Goal: Use online tool/utility: Utilize a website feature to perform a specific function

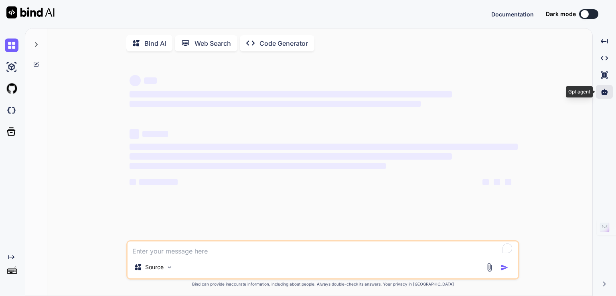
click at [605, 92] on icon at bounding box center [604, 92] width 7 height 6
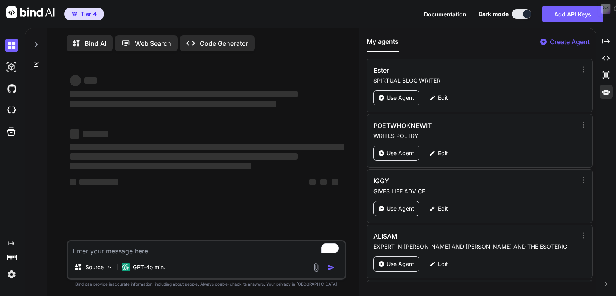
type textarea "x"
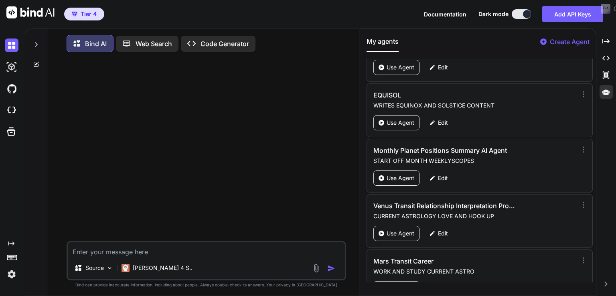
scroll to position [2857, 0]
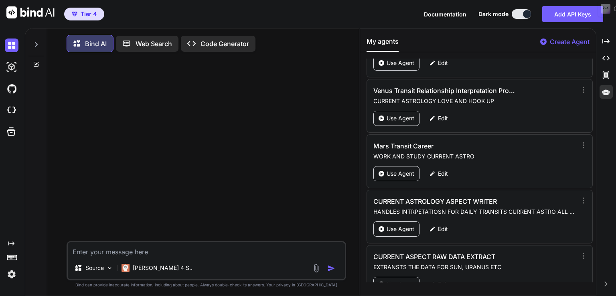
click at [575, 293] on div "My agents Create Agent [PERSON_NAME] SPIRTUAL BLOG WRITER Use Agent Edit POETWH…" at bounding box center [478, 161] width 236 height 267
drag, startPoint x: 592, startPoint y: 273, endPoint x: 595, endPoint y: 268, distance: 5.7
click at [595, 268] on div "[PERSON_NAME] SPIRTUAL BLOG WRITER Use Agent Edit POETWHOKNEWIT WRITES POETRY U…" at bounding box center [478, 171] width 236 height 224
drag, startPoint x: 591, startPoint y: 278, endPoint x: 592, endPoint y: 270, distance: 8.4
click at [592, 270] on div "[PERSON_NAME] SPIRTUAL BLOG WRITER Use Agent Edit POETWHOKNEWIT WRITES POETRY U…" at bounding box center [478, 171] width 236 height 224
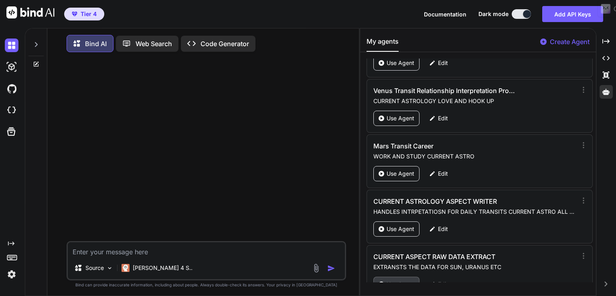
click at [405, 280] on p "Use Agent" at bounding box center [401, 284] width 28 height 8
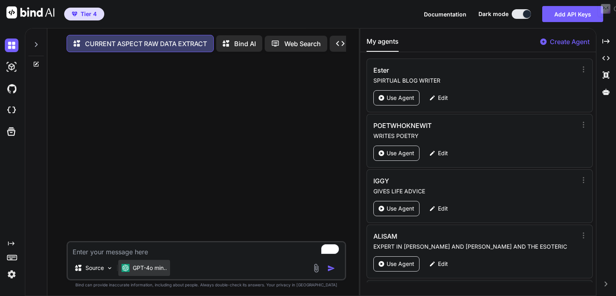
click at [158, 276] on div "GPT-4o min.." at bounding box center [144, 268] width 52 height 16
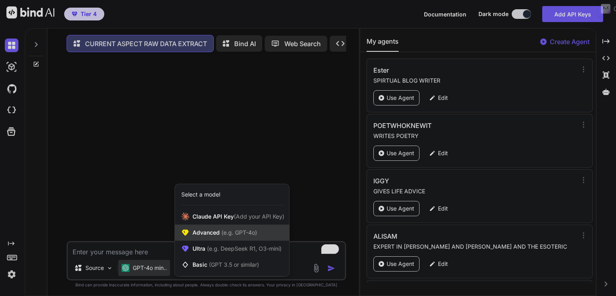
click at [233, 236] on span "(e.g. GPT-4o)" at bounding box center [238, 232] width 37 height 7
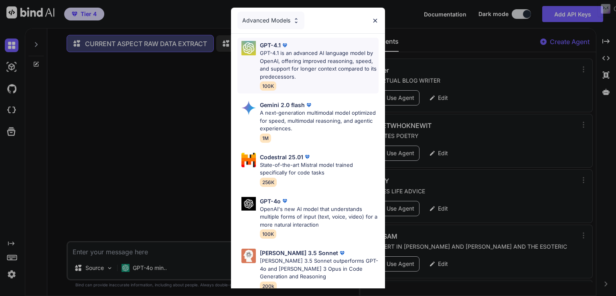
click at [310, 54] on p "GPT-4.1 is an advanced AI language model by OpenAI, offering improved reasoning…" at bounding box center [319, 64] width 119 height 31
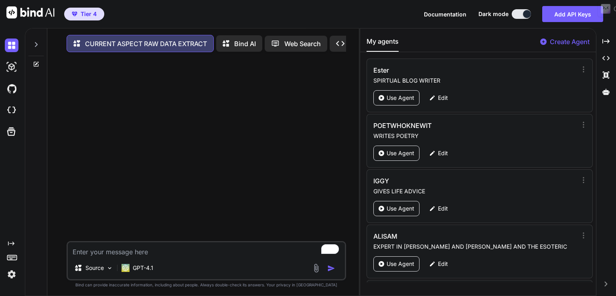
click at [81, 254] on textarea "To enrich screen reader interactions, please activate Accessibility in Grammarl…" at bounding box center [206, 249] width 277 height 14
paste textarea "[DATE] GMT +00:00:00 Sun Quincunx transit Jupiter on the 3rd at 03:19 Mars Oppo…"
type textarea "x"
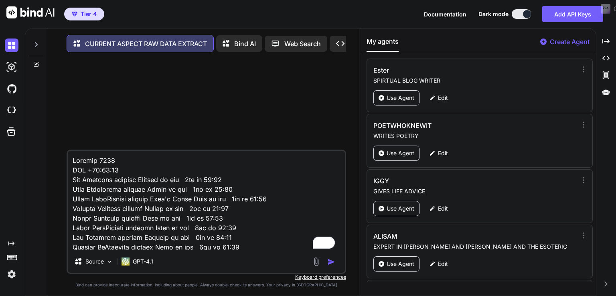
scroll to position [7537, 0]
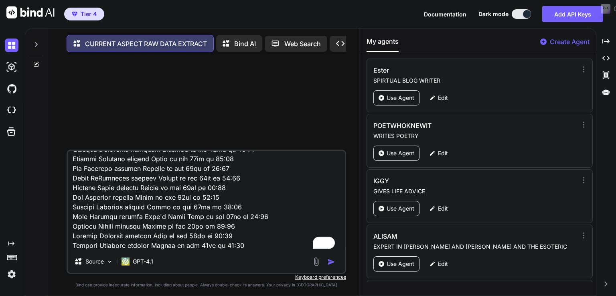
type textarea "[DATE] GMT +00:00:00 Sun Quincunx transit Jupiter on the 3rd at 03:19 Mars Oppo…"
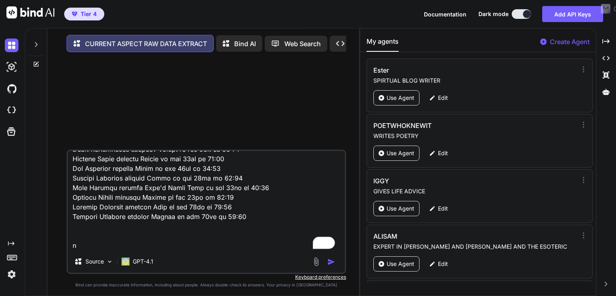
type textarea "x"
type textarea "[DATE] GMT +00:00:00 Sun Quincunx transit Jupiter on the 3rd at 03:19 Mars Oppo…"
type textarea "x"
type textarea "[DATE] GMT +00:00:00 Sun Quincunx transit Jupiter on the 3rd at 03:19 Mars Oppo…"
type textarea "x"
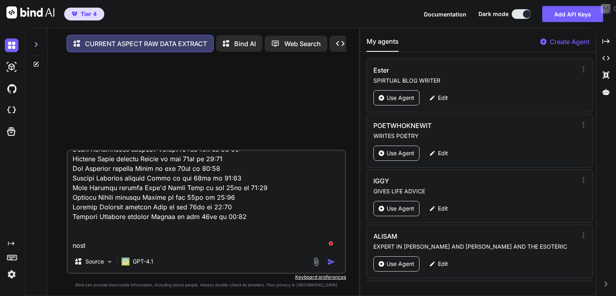
type textarea "[DATE] GMT +00:00:00 Sun Quincunx transit Jupiter on the 3rd at 03:19 Mars Oppo…"
type textarea "x"
type textarea "[DATE] GMT +00:00:00 Sun Quincunx transit Jupiter on the 3rd at 03:19 Mars Oppo…"
type textarea "x"
type textarea "[DATE] GMT +00:00:00 Sun Quincunx transit Jupiter on the 3rd at 03:19 Mars Oppo…"
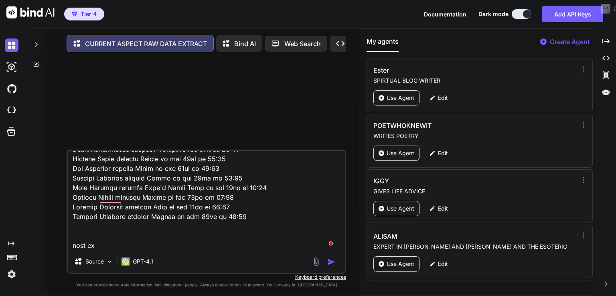
type textarea "x"
type textarea "[DATE] GMT +00:00:00 Sun Quincunx transit Jupiter on the 3rd at 03:19 Mars Oppo…"
type textarea "x"
type textarea "[DATE] GMT +00:00:00 Sun Quincunx transit Jupiter on the 3rd at 03:19 Mars Oppo…"
type textarea "x"
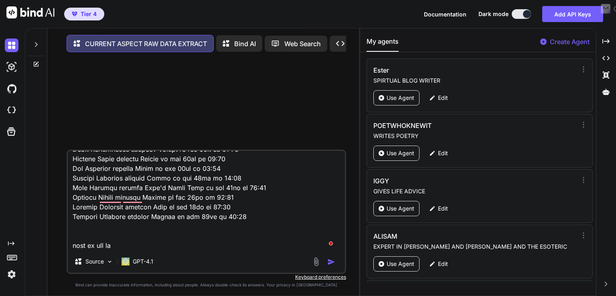
type textarea "[DATE] GMT +00:00:00 Sun Quincunx transit Jupiter on the 3rd at 03:19 Mars Oppo…"
type textarea "x"
type textarea "[DATE] GMT +00:00:00 Sun Quincunx transit Jupiter on the 3rd at 03:19 Mars Oppo…"
type textarea "x"
type textarea "[DATE] GMT +00:00:00 Sun Quincunx transit Jupiter on the 3rd at 03:19 Mars Oppo…"
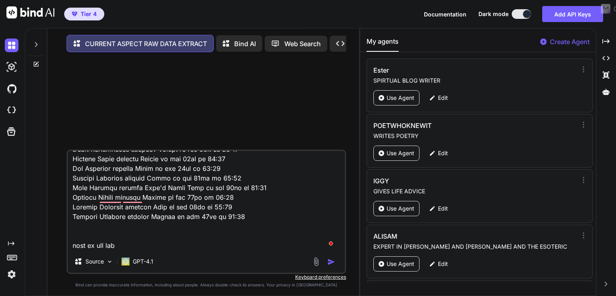
type textarea "x"
type textarea "[DATE] GMT +00:00:00 Sun Quincunx transit Jupiter on the 3rd at 03:19 Mars Oppo…"
type textarea "x"
type textarea "[DATE] GMT +00:00:00 Sun Quincunx transit Jupiter on the 3rd at 03:19 Mars Oppo…"
type textarea "x"
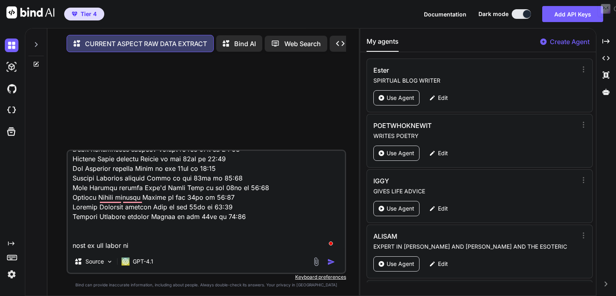
type textarea "[DATE] GMT +00:00:00 Sun Quincunx transit Jupiter on the 3rd at 03:19 Mars Oppo…"
type textarea "x"
type textarea "[DATE] GMT +00:00:00 Sun Quincunx transit Jupiter on the 3rd at 03:19 Mars Oppo…"
type textarea "x"
type textarea "[DATE] GMT +00:00:00 Sun Quincunx transit Jupiter on the 3rd at 03:19 Mars Oppo…"
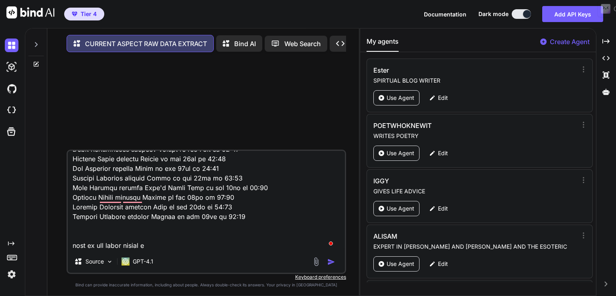
type textarea "x"
type textarea "[DATE] GMT +00:00:00 Sun Quincunx transit Jupiter on the 3rd at 03:19 Mars Oppo…"
type textarea "x"
type textarea "[DATE] GMT +00:00:00 Sun Quincunx transit Jupiter on the 3rd at 03:19 Mars Oppo…"
type textarea "x"
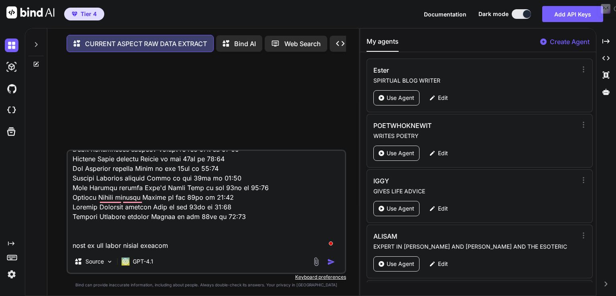
type textarea "[DATE] GMT +00:00:00 Sun Quincunx transit Jupiter on the 3rd at 03:19 Mars Oppo…"
type textarea "x"
type textarea "[DATE] GMT +00:00:00 Sun Quincunx transit Jupiter on the 3rd at 03:19 Mars Oppo…"
type textarea "x"
type textarea "[DATE] GMT +00:00:00 Sun Quincunx transit Jupiter on the 3rd at 03:19 Mars Oppo…"
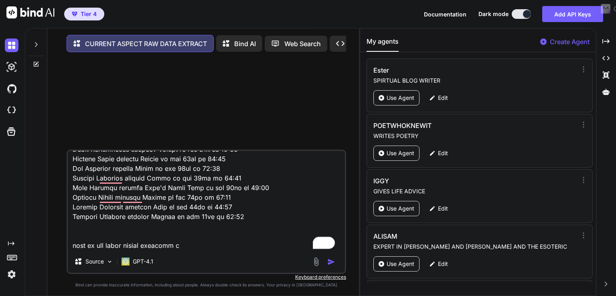
type textarea "x"
type textarea "[DATE] GMT +00:00:00 Sun Quincunx transit Jupiter on the 3rd at 03:19 Mars Oppo…"
type textarea "x"
type textarea "[DATE] GMT +00:00:00 Sun Quincunx transit Jupiter on the 3rd at 03:19 Mars Oppo…"
type textarea "x"
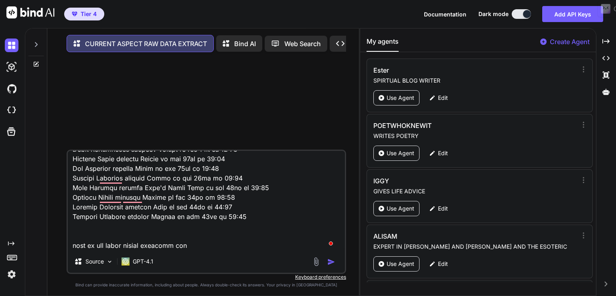
type textarea "[DATE] GMT +00:00:00 Sun Quincunx transit Jupiter on the 3rd at 03:19 Mars Oppo…"
type textarea "x"
type textarea "[DATE] GMT +00:00:00 Sun Quincunx transit Jupiter on the 3rd at 03:19 Mars Oppo…"
type textarea "x"
type textarea "[DATE] GMT +00:00:00 Sun Quincunx transit Jupiter on the 3rd at 03:19 Mars Oppo…"
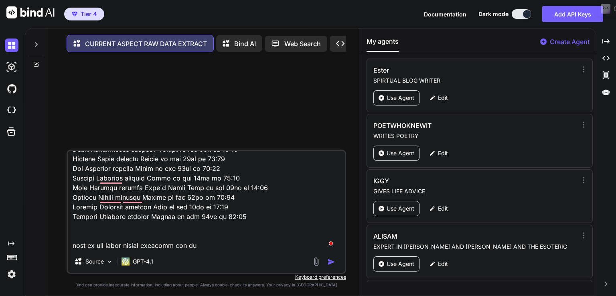
type textarea "x"
type textarea "[DATE] GMT +00:00:00 Sun Quincunx transit Jupiter on the 3rd at 03:19 Mars Oppo…"
type textarea "x"
type textarea "[DATE] GMT +00:00:00 Sun Quincunx transit Jupiter on the 3rd at 03:19 Mars Oppo…"
type textarea "x"
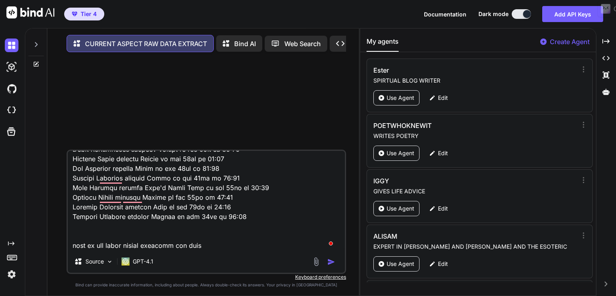
type textarea "[DATE] GMT +00:00:00 Sun Quincunx transit Jupiter on the 3rd at 03:19 Mars Oppo…"
type textarea "x"
type textarea "[DATE] GMT +00:00:00 Sun Quincunx transit Jupiter on the 3rd at 03:19 Mars Oppo…"
type textarea "x"
type textarea "[DATE] GMT +00:00:00 Sun Quincunx transit Jupiter on the 3rd at 03:19 Mars Oppo…"
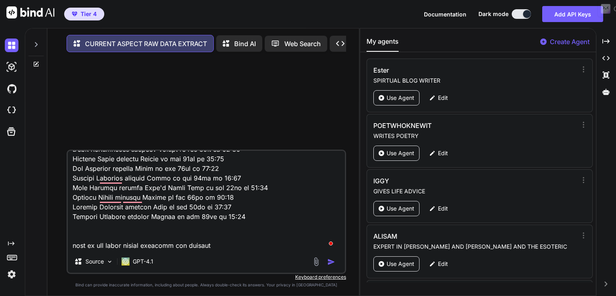
type textarea "x"
type textarea "[DATE] GMT +00:00:00 Sun Quincunx transit Jupiter on the 3rd at 03:19 Mars Oppo…"
type textarea "x"
type textarea "[DATE] GMT +00:00:00 Sun Quincunx transit Jupiter on the 3rd at 03:19 Mars Oppo…"
type textarea "x"
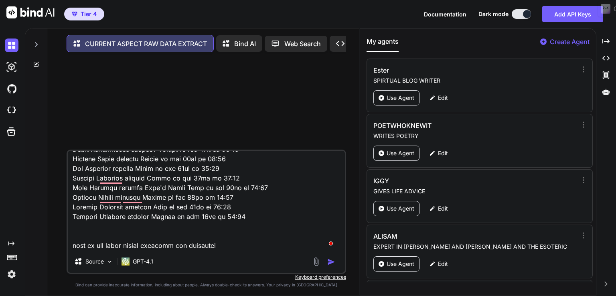
type textarea "[DATE] GMT +00:00:00 Sun Quincunx transit Jupiter on the 3rd at 03:19 Mars Oppo…"
type textarea "x"
type textarea "[DATE] GMT +00:00:00 Sun Quincunx transit Jupiter on the 3rd at 03:19 Mars Oppo…"
type textarea "x"
type textarea "[DATE] GMT +00:00:00 Sun Quincunx transit Jupiter on the 3rd at 03:19 Mars Oppo…"
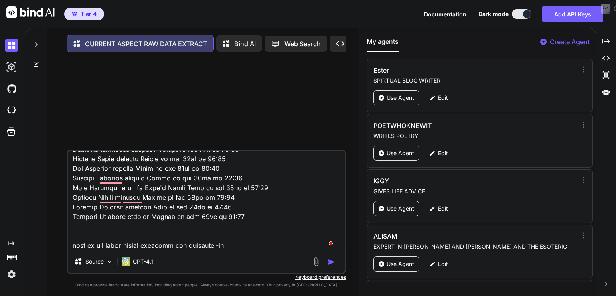
type textarea "x"
type textarea "[DATE] GMT +00:00:00 Sun Quincunx transit Jupiter on the 3rd at 03:19 Mars Oppo…"
type textarea "x"
type textarea "[DATE] GMT +00:00:00 Sun Quincunx transit Jupiter on the 3rd at 03:19 Mars Oppo…"
type textarea "x"
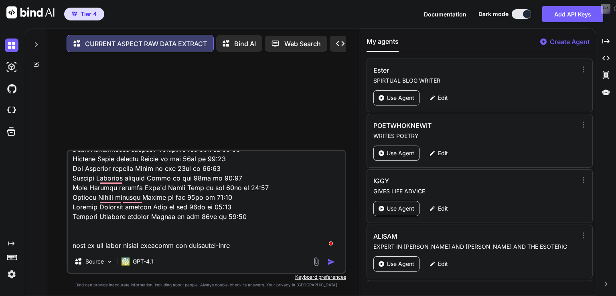
type textarea "[DATE] GMT +00:00:00 Sun Quincunx transit Jupiter on the 3rd at 03:19 Mars Oppo…"
type textarea "x"
type textarea "[DATE] GMT +00:00:00 Sun Quincunx transit Jupiter on the 3rd at 03:19 Mars Oppo…"
type textarea "x"
type textarea "[DATE] GMT +00:00:00 Sun Quincunx transit Jupiter on the 3rd at 03:19 Mars Oppo…"
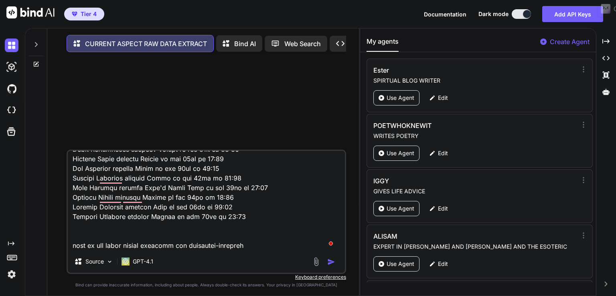
type textarea "x"
type textarea "[DATE] GMT +00:00:00 Sun Quincunx transit Jupiter on the 3rd at 03:19 Mars Oppo…"
type textarea "x"
type textarea "[DATE] GMT +00:00:00 Sun Quincunx transit Jupiter on the 3rd at 03:19 Mars Oppo…"
type textarea "x"
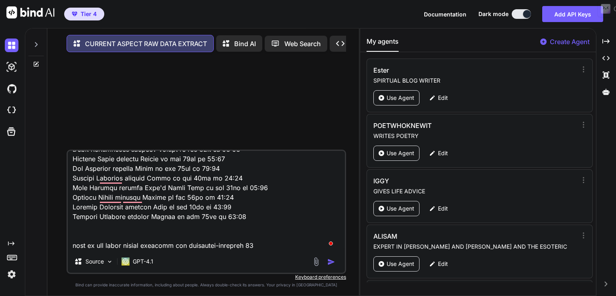
type textarea "[DATE] GMT +00:00:00 Sun Quincunx transit Jupiter on the 3rd at 03:19 Mars Oppo…"
type textarea "x"
type textarea "[DATE] GMT +00:00:00 Sun Quincunx transit Jupiter on the 3rd at 03:19 Mars Oppo…"
type textarea "x"
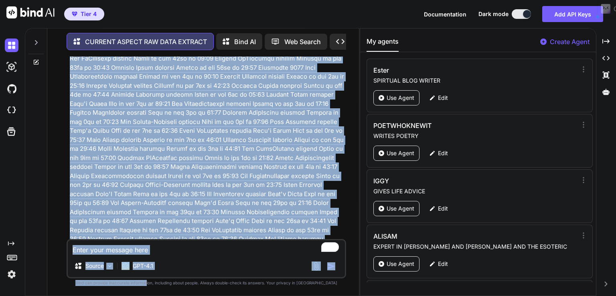
scroll to position [3800, 0]
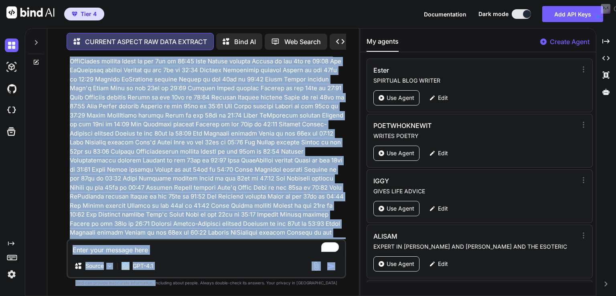
drag, startPoint x: 138, startPoint y: 304, endPoint x: 172, endPoint y: 311, distance: 34.9
click at [172, 296] on html "Tier 4 Documentation Dark mode Add API Keys Created with Pixso. Created with Pi…" at bounding box center [308, 148] width 616 height 296
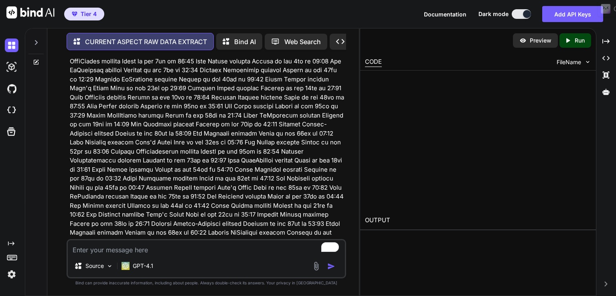
type textarea "x"
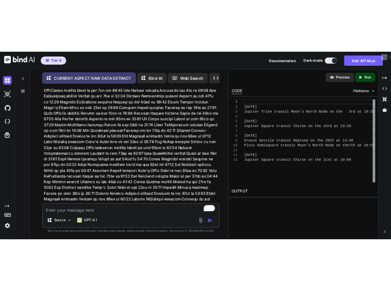
scroll to position [0, 0]
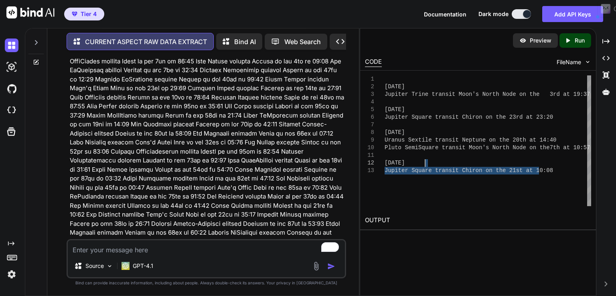
type textarea "[DATE] Jupiter Trine transit Moon's North Node on the 3rd at 19:37 [DATE] Jupit…"
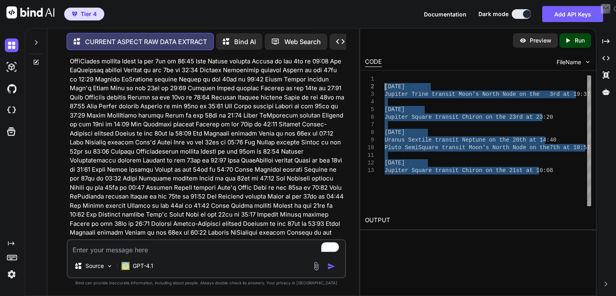
drag, startPoint x: 545, startPoint y: 177, endPoint x: 373, endPoint y: 86, distance: 194.8
click at [385, 86] on div "[DATE] Jupiter Trine transit Moon's [GEOGRAPHIC_DATA] on the 3 rd at 19:37 [DAT…" at bounding box center [488, 140] width 207 height 131
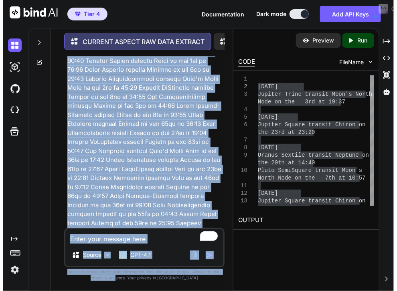
scroll to position [7088, 0]
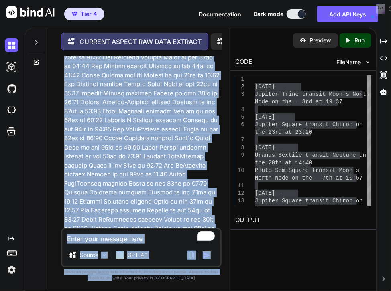
drag, startPoint x: 157, startPoint y: 176, endPoint x: 129, endPoint y: 301, distance: 128.3
click at [129, 291] on html "Tier 4 Documentation Dark mode Add API Keys Created with Pixso. Created with Pi…" at bounding box center [195, 145] width 391 height 291
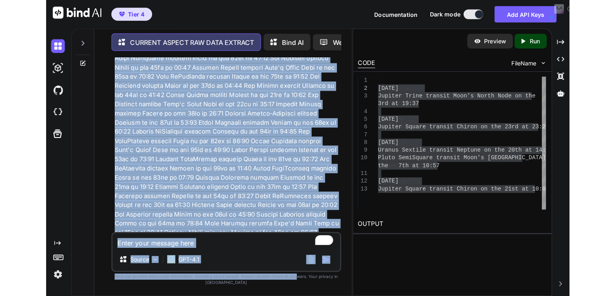
scroll to position [4922, 0]
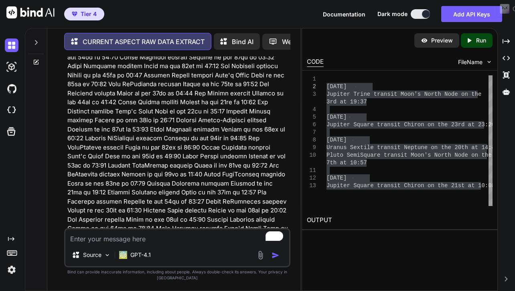
type textarea "x"
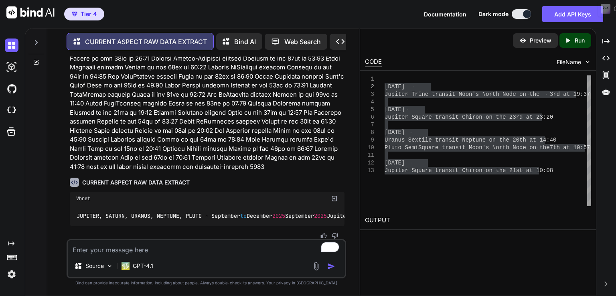
scroll to position [3917, 0]
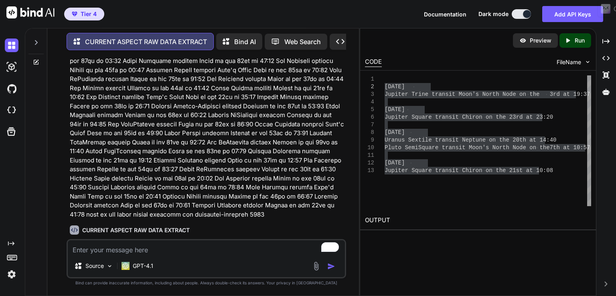
click at [327, 243] on img at bounding box center [324, 246] width 6 height 6
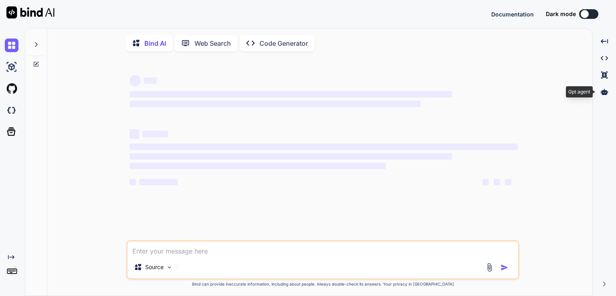
click at [603, 88] on icon at bounding box center [604, 91] width 7 height 7
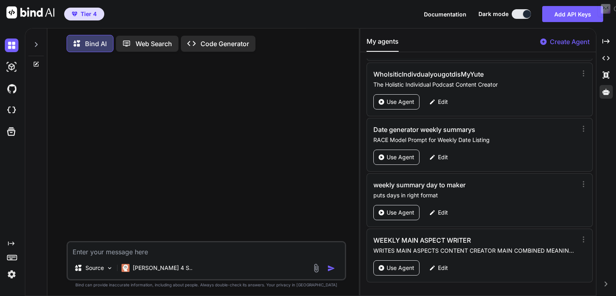
scroll to position [2857, 0]
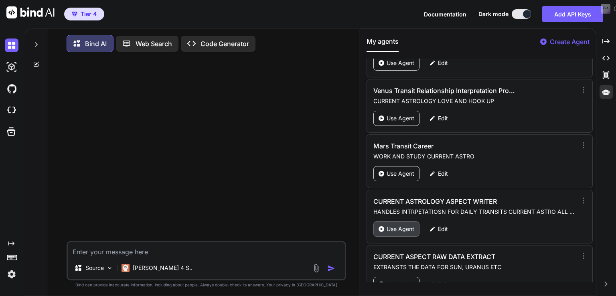
click at [403, 221] on div "Use Agent" at bounding box center [396, 228] width 46 height 15
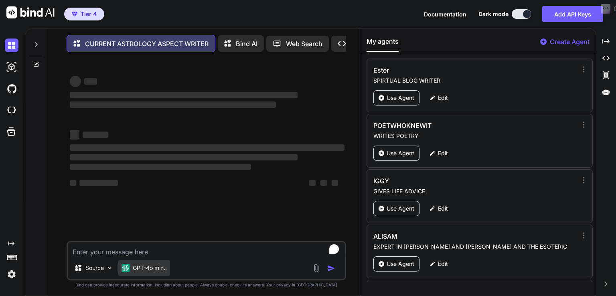
click at [152, 270] on p "GPT-4o min.." at bounding box center [150, 268] width 34 height 8
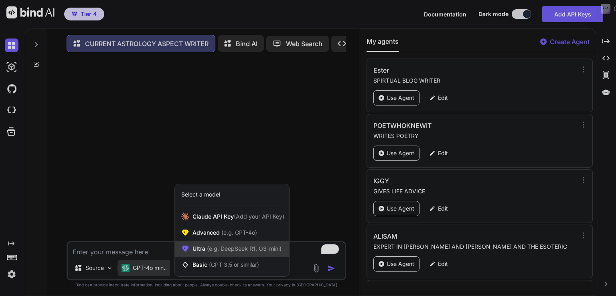
click at [259, 249] on span "(e.g. DeepSeek R1, O3-mini)" at bounding box center [243, 248] width 76 height 7
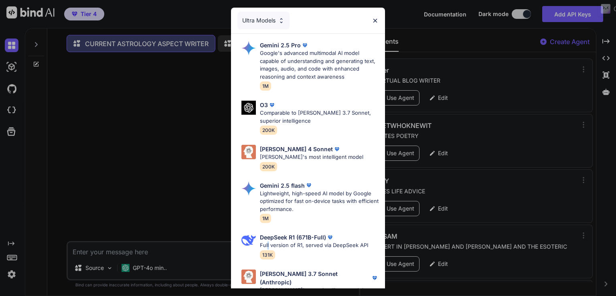
click at [268, 245] on p "Full version of R1, served via DeepSeek API" at bounding box center [314, 245] width 108 height 8
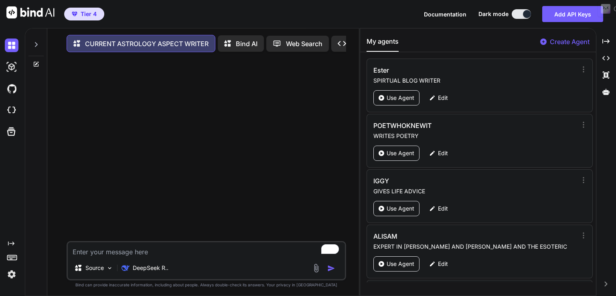
click at [120, 254] on textarea "To enrich screen reader interactions, please activate Accessibility in Grammarl…" at bounding box center [206, 249] width 277 height 14
type textarea "x"
type textarea "w"
type textarea "x"
type textarea "wr"
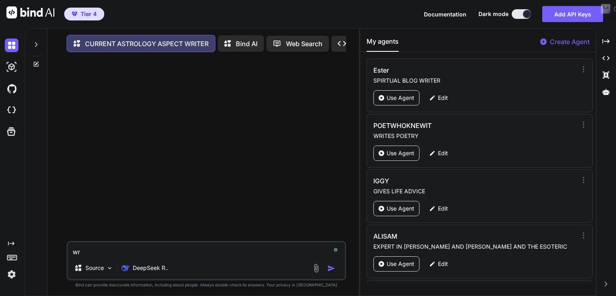
type textarea "x"
type textarea "wri"
type textarea "x"
type textarea "writ"
type textarea "x"
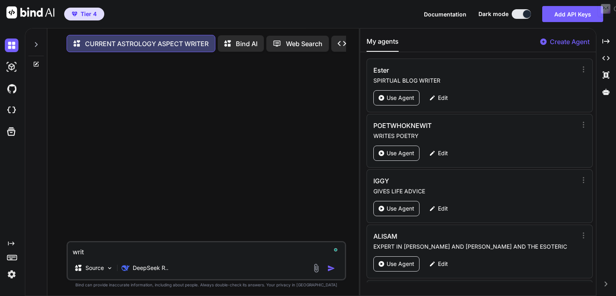
type textarea "write"
type textarea "x"
type textarea "write"
type textarea "x"
type textarea "write a"
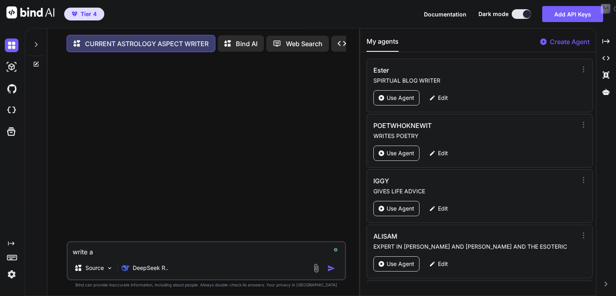
type textarea "x"
type textarea "write ab"
type textarea "x"
type textarea "write abo"
type textarea "x"
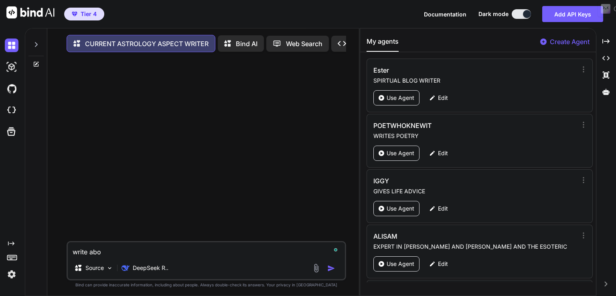
type textarea "write abou"
type textarea "x"
type textarea "write about"
type textarea "x"
type textarea "write about"
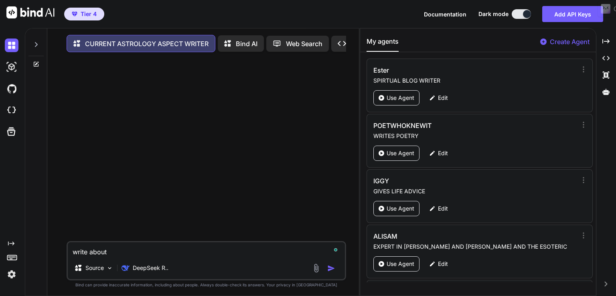
type textarea "x"
type textarea "write about t"
type textarea "x"
type textarea "write about th"
type textarea "x"
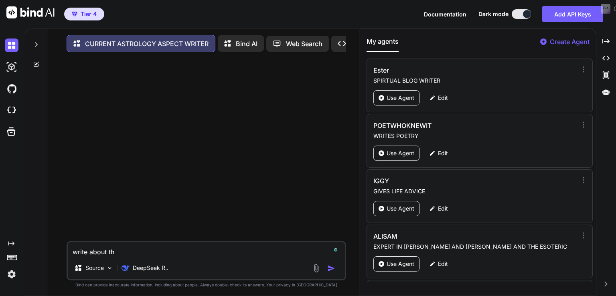
type textarea "write about the"
type textarea "x"
type textarea "write about thes"
type textarea "x"
type textarea "write about these"
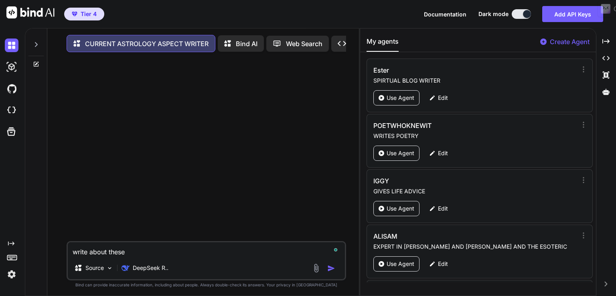
type textarea "x"
type textarea "write about these"
type textarea "x"
type textarea "write about these o"
type textarea "x"
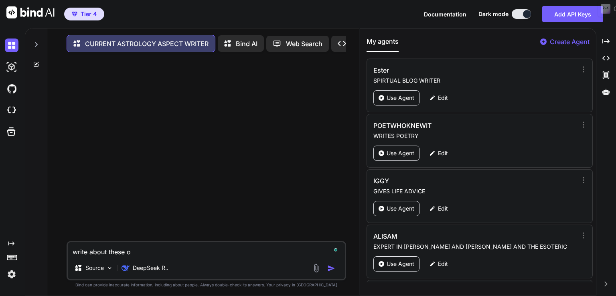
type textarea "write about these ou"
type textarea "x"
type textarea "write about these out"
type textarea "x"
type textarea "write about these out"
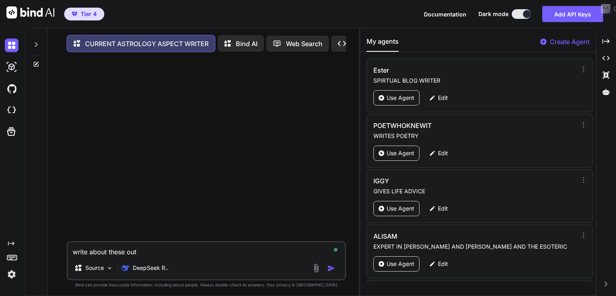
type textarea "x"
type textarea "write about these out p"
type textarea "x"
type textarea "write about these out pl"
type textarea "x"
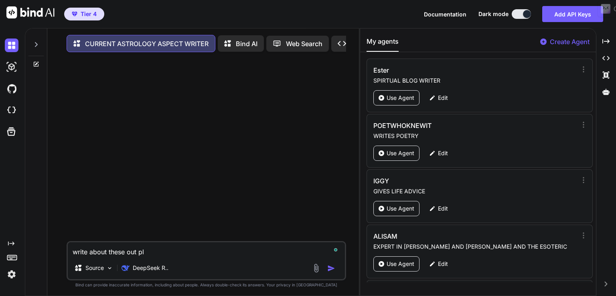
type textarea "write about these out pla"
type textarea "x"
type textarea "write about these out plan"
type textarea "x"
type textarea "write about these out plane"
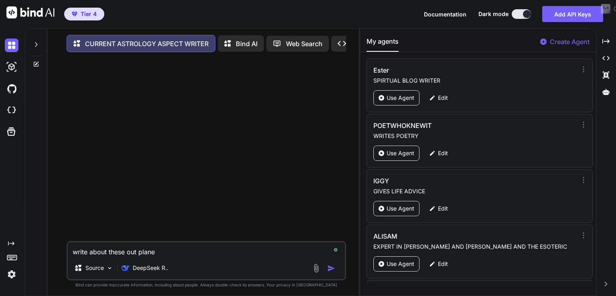
type textarea "x"
type textarea "write about these out planet"
type textarea "x"
type textarea "write about these out planet"
type textarea "x"
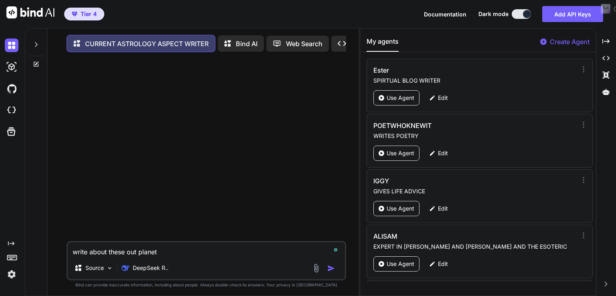
type textarea "write about these out planet t"
type textarea "x"
type textarea "write about these out planet tr"
type textarea "x"
type textarea "write about these out planet tra"
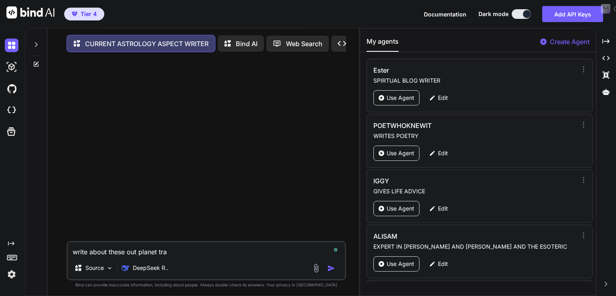
type textarea "x"
type textarea "write about these out planet tran"
type textarea "x"
type textarea "write about these out planet trans"
type textarea "x"
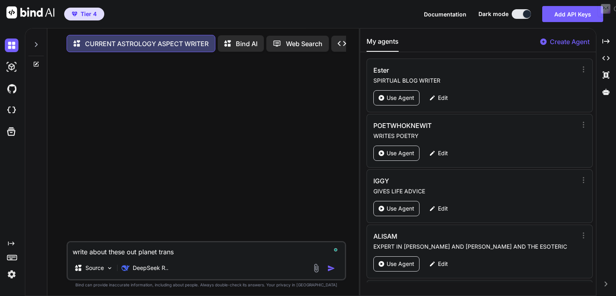
type textarea "write about these out planet transi"
type textarea "x"
type textarea "write about these out planet transit"
type textarea "x"
type textarea "write about these out planet transits"
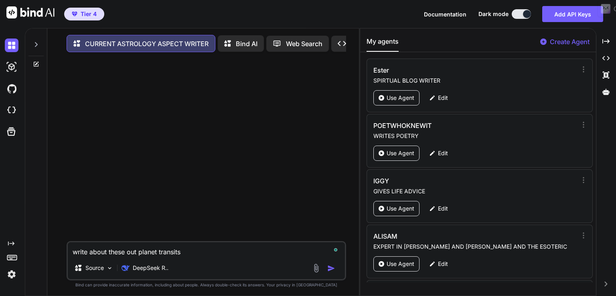
type textarea "x"
type textarea "write about these out planet transitsi"
type textarea "x"
type textarea "write about these out planet transits"
type textarea "x"
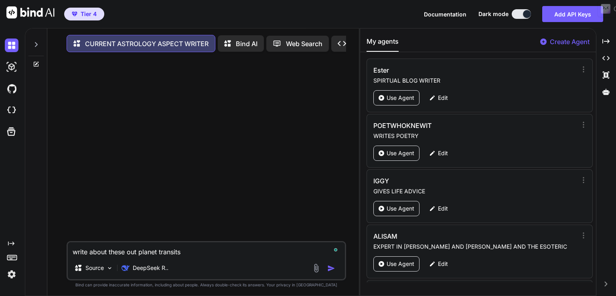
type textarea "write about these out planet transit"
type textarea "x"
type textarea "write about these out planet transits"
type textarea "x"
type textarea "write about these out planet transits"
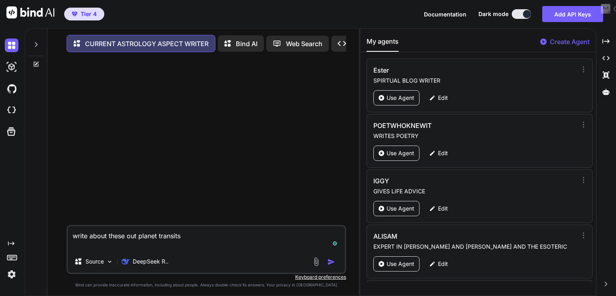
type textarea "x"
type textarea "write about these out planet transits"
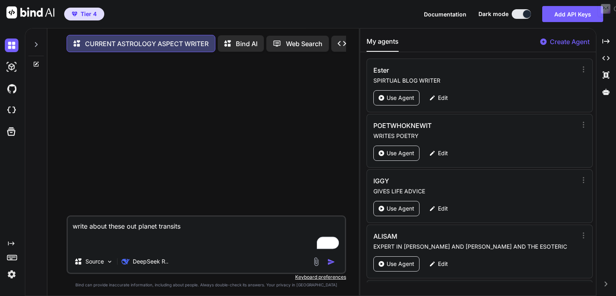
paste textarea "[DATE] GMT +00:00:00 Sun Quincunx transit Jupiter on the 3rd at 03:19 Mars Oppo…"
type textarea "x"
type textarea "write about these out planet transits January 2025 GMT +00:00:00 Sun Quincunx t…"
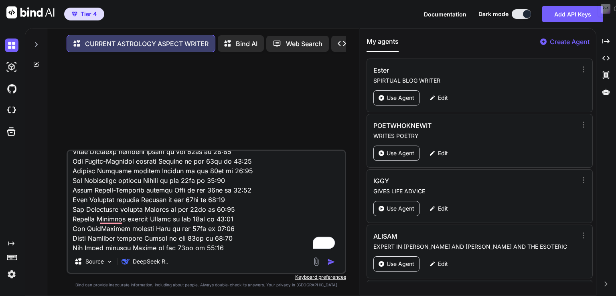
scroll to position [5341, 0]
click at [184, 225] on textarea "To enrich screen reader interactions, please activate Accessibility in Grammarl…" at bounding box center [206, 200] width 277 height 99
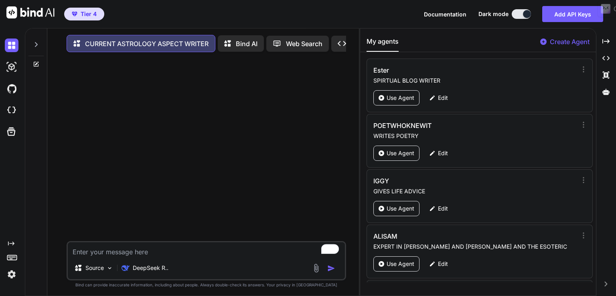
scroll to position [0, 0]
paste textarea "JUPITER, SATURN, URANUS, NEPTUNE, PLUTO - September to December 2025 September …"
type textarea "x"
type textarea "JUPITER, SATURN, URANUS, NEPTUNE, PLUTO - September to December 2025 September …"
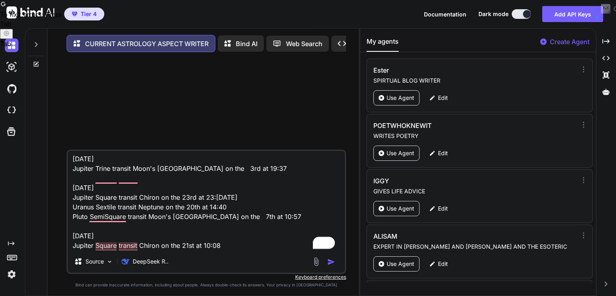
drag, startPoint x: 272, startPoint y: 220, endPoint x: 72, endPoint y: 218, distance: 200.1
click at [72, 218] on textarea "JUPITER, SATURN, URANUS, NEPTUNE, PLUTO - September to December 2025 September …" at bounding box center [206, 200] width 277 height 99
type textarea "x"
type textarea "JUPITER, SATURN, URANUS, NEPTUNE, PLUTO - September to December 2025 September …"
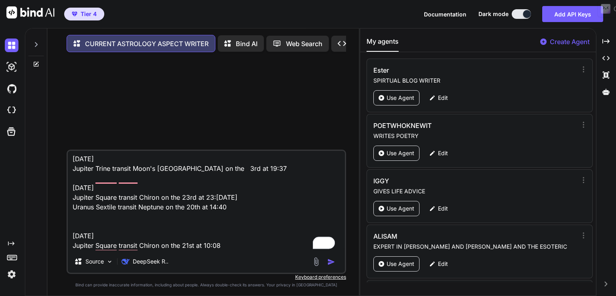
click at [124, 200] on textarea "JUPITER, SATURN, URANUS, NEPTUNE, PLUTO - September to December 2025 September …" at bounding box center [206, 200] width 277 height 99
type textarea "x"
type textarea "JUPITER, SATURN, URANUS, NEPTUNE, PLUTO - September to December 2025 September …"
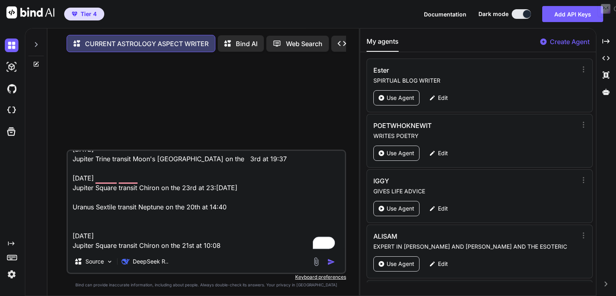
paste textarea "Pluto SemiSquare transit Moon's North Node on the 7th at 10:57"
type textarea "x"
type textarea "JUPITER, SATURN, URANUS, NEPTUNE, PLUTO - September to December 2025 September …"
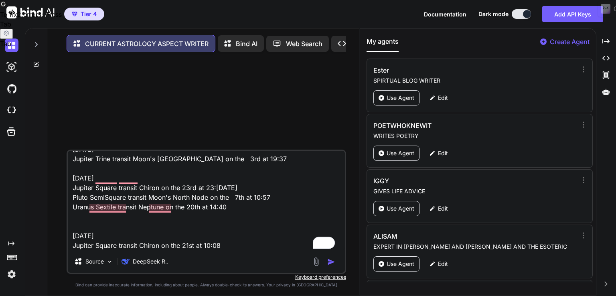
scroll to position [50, 0]
click at [254, 246] on textarea "JUPITER, SATURN, URANUS, NEPTUNE, PLUTO - September to December 2025 September …" at bounding box center [206, 200] width 277 height 99
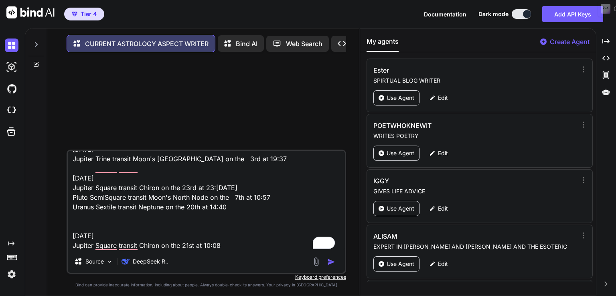
type textarea "x"
type textarea "JUPITER, SATURN, URANUS, NEPTUNE, PLUTO - September to December 2025 September …"
type textarea "x"
type textarea "JUPITER, SATURN, URANUS, NEPTUNE, PLUTO - September to December 2025 September …"
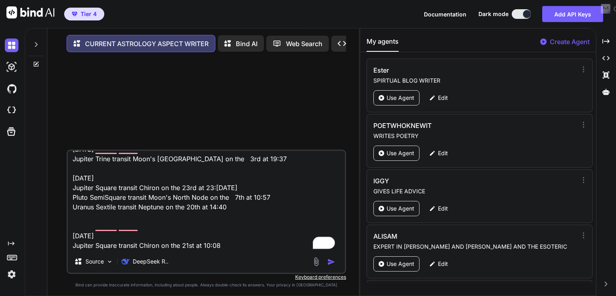
type textarea "x"
type textarea "JUPITER, SATURN, URANUS, NEPTUNE, PLUTO - September to December 2025 September …"
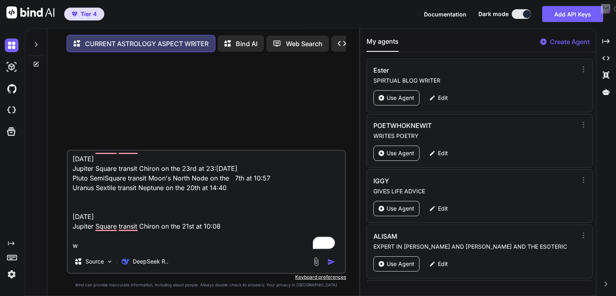
type textarea "x"
type textarea "JUPITER, SATURN, URANUS, NEPTUNE, PLUTO - September to December 2025 September …"
type textarea "x"
type textarea "JUPITER, SATURN, URANUS, NEPTUNE, PLUTO - September to December 2025 September …"
type textarea "x"
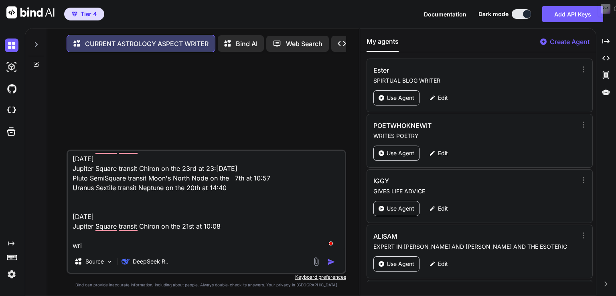
type textarea "JUPITER, SATURN, URANUS, NEPTUNE, PLUTO - September to December 2025 September …"
type textarea "x"
type textarea "JUPITER, SATURN, URANUS, NEPTUNE, PLUTO - September to December 2025 September …"
type textarea "x"
type textarea "JUPITER, SATURN, URANUS, NEPTUNE, PLUTO - September to December 2025 September …"
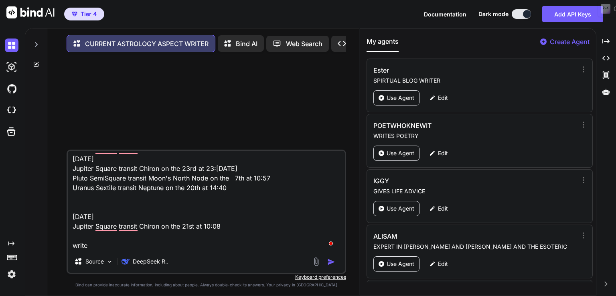
type textarea "x"
type textarea "JUPITER, SATURN, URANUS, NEPTUNE, PLUTO - September to December 2025 September …"
type textarea "x"
type textarea "JUPITER, SATURN, URANUS, NEPTUNE, PLUTO - September to December 2025 September …"
type textarea "x"
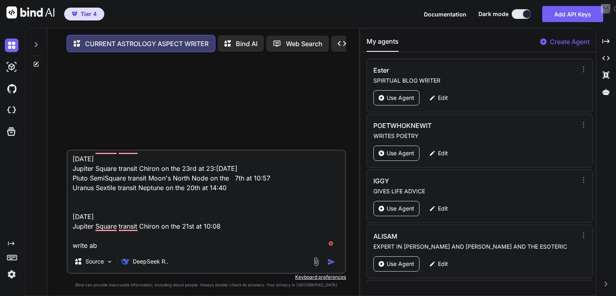
type textarea "JUPITER, SATURN, URANUS, NEPTUNE, PLUTO - September to December 2025 September …"
type textarea "x"
type textarea "JUPITER, SATURN, URANUS, NEPTUNE, PLUTO - September to December 2025 September …"
type textarea "x"
type textarea "JUPITER, SATURN, URANUS, NEPTUNE, PLUTO - September to December 2025 September …"
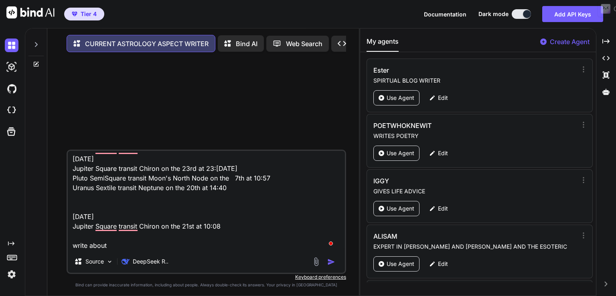
type textarea "x"
type textarea "JUPITER, SATURN, URANUS, NEPTUNE, PLUTO - September to December 2025 September …"
type textarea "x"
type textarea "JUPITER, SATURN, URANUS, NEPTUNE, PLUTO - September to December 2025 September …"
type textarea "x"
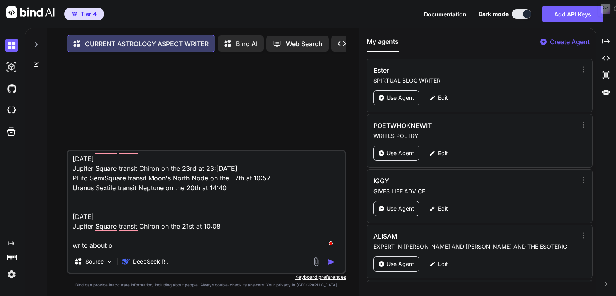
type textarea "JUPITER, SATURN, URANUS, NEPTUNE, PLUTO - September to December 2025 September …"
type textarea "x"
type textarea "JUPITER, SATURN, URANUS, NEPTUNE, PLUTO - September to December 2025 September …"
type textarea "x"
type textarea "JUPITER, SATURN, URANUS, NEPTUNE, PLUTO - September to December 2025 September …"
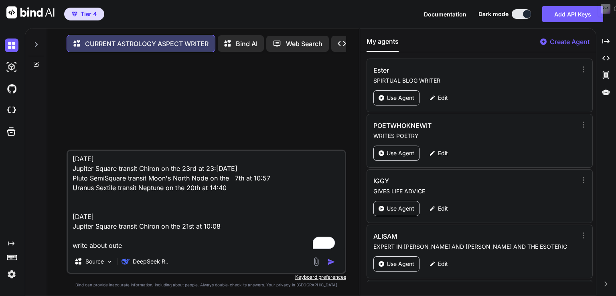
type textarea "x"
type textarea "JUPITER, SATURN, URANUS, NEPTUNE, PLUTO - September to December 2025 September …"
type textarea "x"
type textarea "JUPITER, SATURN, URANUS, NEPTUNE, PLUTO - September to December 2025 September …"
type textarea "x"
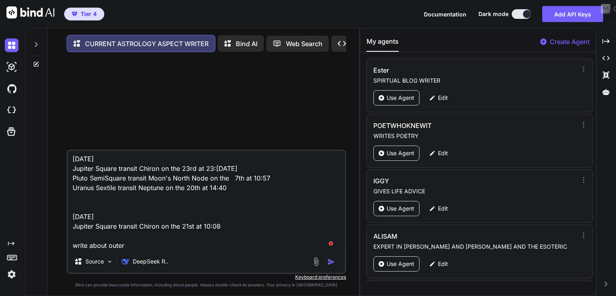
type textarea "JUPITER, SATURN, URANUS, NEPTUNE, PLUTO - September to December 2025 September …"
type textarea "x"
type textarea "JUPITER, SATURN, URANUS, NEPTUNE, PLUTO - September to December 2025 September …"
type textarea "x"
type textarea "JUPITER, SATURN, URANUS, NEPTUNE, PLUTO - September to December 2025 September …"
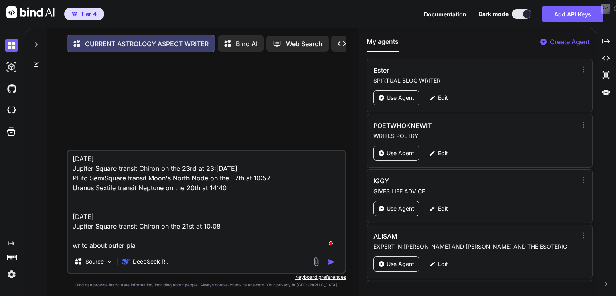
type textarea "x"
type textarea "JUPITER, SATURN, URANUS, NEPTUNE, PLUTO - September to December 2025 September …"
type textarea "x"
type textarea "JUPITER, SATURN, URANUS, NEPTUNE, PLUTO - September to December 2025 September …"
type textarea "x"
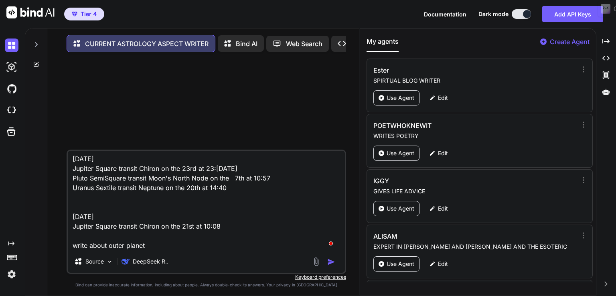
type textarea "JUPITER, SATURN, URANUS, NEPTUNE, PLUTO - September to December 2025 September …"
type textarea "x"
type textarea "JUPITER, SATURN, URANUS, NEPTUNE, PLUTO - September to December 2025 September …"
type textarea "x"
type textarea "JUPITER, SATURN, URANUS, NEPTUNE, PLUTO - September to December 2025 September …"
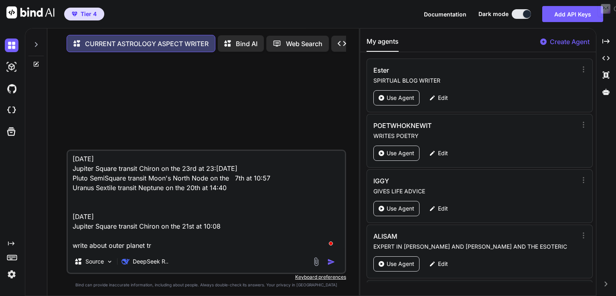
type textarea "x"
type textarea "JUPITER, SATURN, URANUS, NEPTUNE, PLUTO - September to December 2025 September …"
type textarea "x"
type textarea "JUPITER, SATURN, URANUS, NEPTUNE, PLUTO - September to December 2025 September …"
type textarea "x"
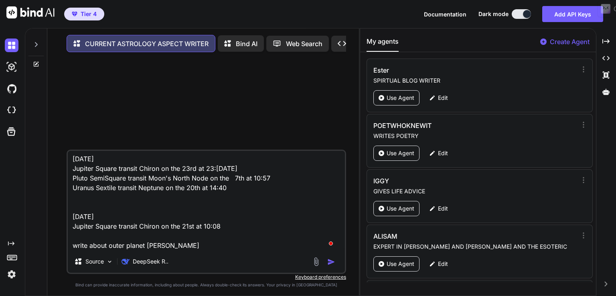
type textarea "JUPITER, SATURN, URANUS, NEPTUNE, PLUTO - September to December 2025 September …"
type textarea "x"
type textarea "JUPITER, SATURN, URANUS, NEPTUNE, PLUTO - September to December 2025 September …"
type textarea "x"
type textarea "JUPITER, SATURN, URANUS, NEPTUNE, PLUTO - September to December 2025 September …"
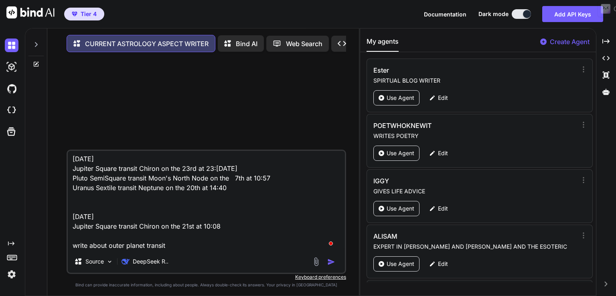
type textarea "x"
click at [107, 248] on textarea "JUPITER, SATURN, URANUS, NEPTUNE, PLUTO - September to December 2025 September …" at bounding box center [206, 200] width 277 height 99
type textarea "JUPITER, SATURN, URANUS, NEPTUNE, PLUTO - September to December 2025 September …"
type textarea "x"
type textarea "JUPITER, SATURN, URANUS, NEPTUNE, PLUTO - September to December 2025 September …"
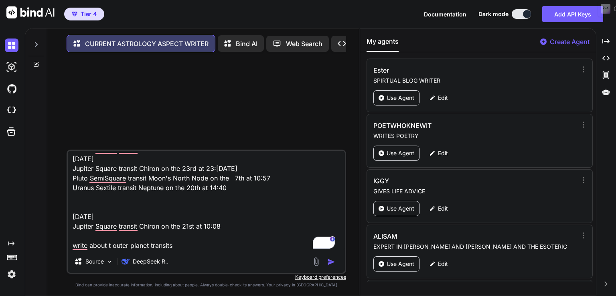
type textarea "x"
type textarea "JUPITER, SATURN, URANUS, NEPTUNE, PLUTO - September to December 2025 September …"
type textarea "x"
type textarea "JUPITER, SATURN, URANUS, NEPTUNE, PLUTO - September to December 2025 September …"
type textarea "x"
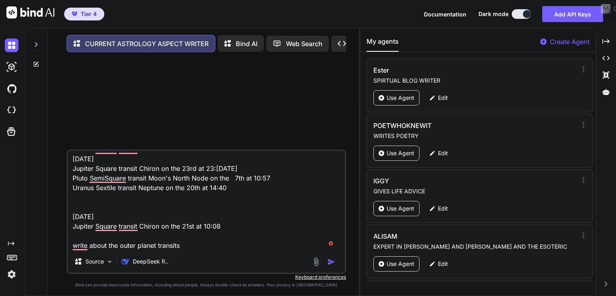
type textarea "JUPITER, SATURN, URANUS, NEPTUNE, PLUTO - September to December 2025 September …"
type textarea "x"
type textarea "JUPITER, SATURN, URANUS, NEPTUNE, PLUTO - September to December 2025 September …"
type textarea "x"
type textarea "JUPITER, SATURN, URANUS, NEPTUNE, PLUTO - September to December 2025 September …"
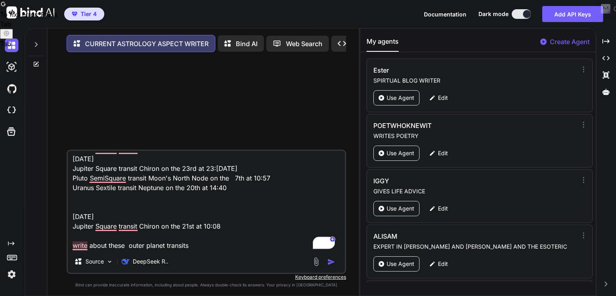
click at [215, 246] on textarea "JUPITER, SATURN, URANUS, NEPTUNE, PLUTO - September to December 2025 September …" at bounding box center [206, 200] width 277 height 99
type textarea "x"
type textarea "JUPITER, SATURN, URANUS, NEPTUNE, PLUTO - September to December 2025 September …"
type textarea "x"
type textarea "JUPITER, SATURN, URANUS, NEPTUNE, PLUTO - September to December 2025 September …"
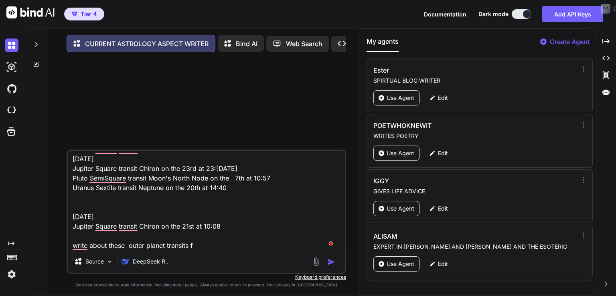
type textarea "x"
type textarea "JUPITER, SATURN, URANUS, NEPTUNE, PLUTO - September to December 2025 September …"
type textarea "x"
type textarea "JUPITER, SATURN, URANUS, NEPTUNE, PLUTO - September to December 2025 September …"
type textarea "x"
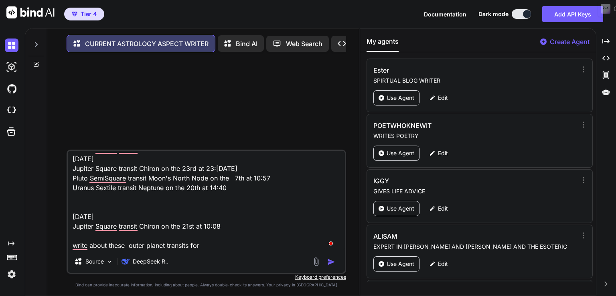
type textarea "JUPITER, SATURN, URANUS, NEPTUNE, PLUTO - September to December 2025 September …"
type textarea "x"
type textarea "JUPITER, SATURN, URANUS, NEPTUNE, PLUTO - September to December 2025 September …"
type textarea "x"
type textarea "JUPITER, SATURN, URANUS, NEPTUNE, PLUTO - September to December 2025 September …"
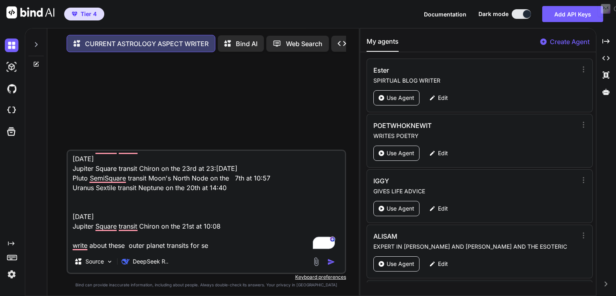
type textarea "x"
type textarea "JUPITER, SATURN, URANUS, NEPTUNE, PLUTO - September to December 2025 September …"
type textarea "x"
type textarea "JUPITER, SATURN, URANUS, NEPTUNE, PLUTO - September to December 2025 September …"
type textarea "x"
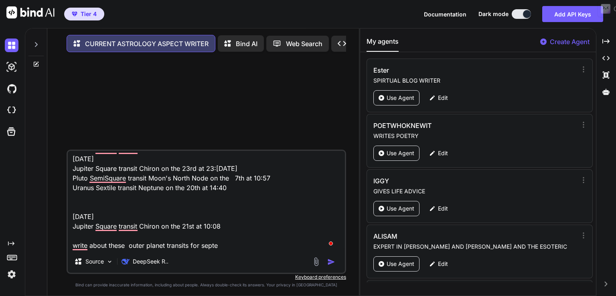
type textarea "JUPITER, SATURN, URANUS, NEPTUNE, PLUTO - September to December 2025 September …"
type textarea "x"
type textarea "JUPITER, SATURN, URANUS, NEPTUNE, PLUTO - September to December 2025 September …"
type textarea "x"
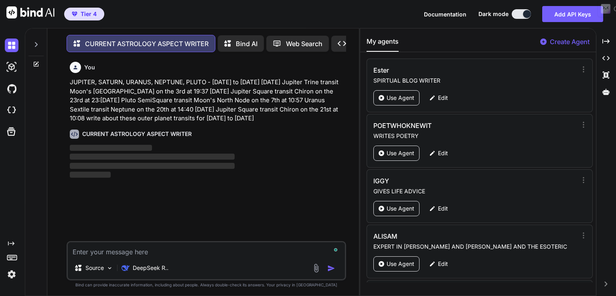
scroll to position [3, 0]
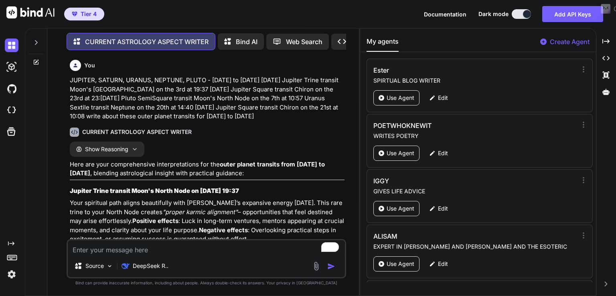
click at [14, 275] on img at bounding box center [12, 274] width 14 height 14
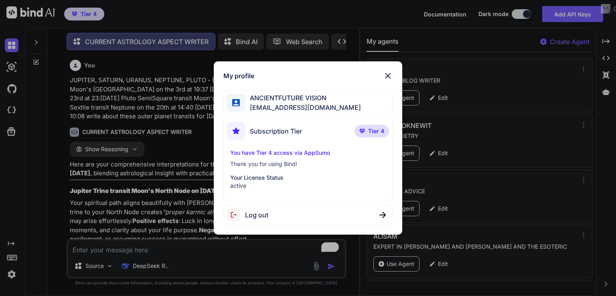
click at [13, 259] on div "My profile ANCIENTFUTURE VISION ancientfuturevision@gmail.com Subscription Tier…" at bounding box center [308, 148] width 616 height 296
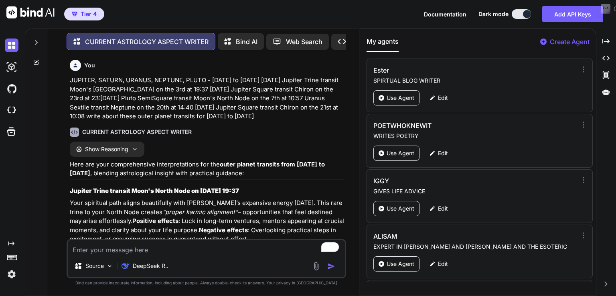
click at [450, 17] on button "Documentation" at bounding box center [445, 14] width 43 height 8
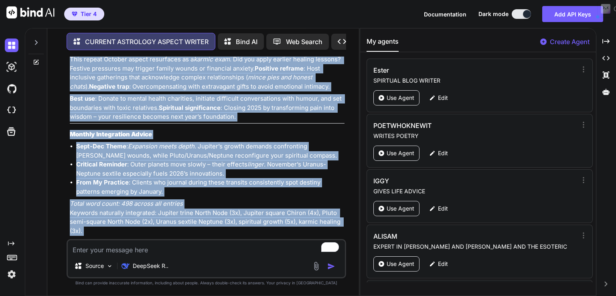
scroll to position [481, 0]
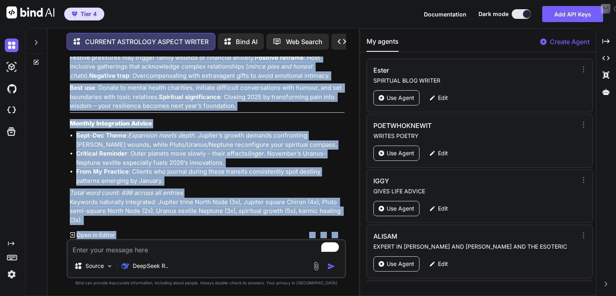
drag, startPoint x: 70, startPoint y: 200, endPoint x: 268, endPoint y: 223, distance: 199.8
copy div "Jupiter Trine transit Moon's North Node on 3rd September at 19:37 Your spiritua…"
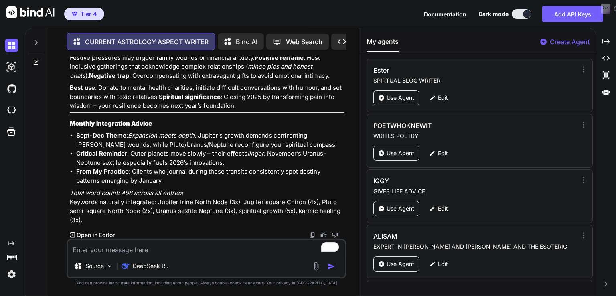
click at [525, 30] on div "My agents Create Agent [PERSON_NAME] SPIRTUAL BLOG WRITER Use Agent Edit POETWH…" at bounding box center [478, 161] width 236 height 267
click at [225, 138] on li "Sept-Dec Theme : Expansion meets depth . Jupiter’s growth demands confronting C…" at bounding box center [210, 140] width 268 height 18
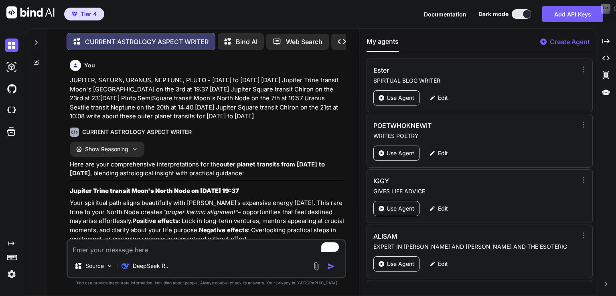
scroll to position [0, 0]
drag, startPoint x: 71, startPoint y: 79, endPoint x: 151, endPoint y: 124, distance: 92.5
click at [151, 121] on p "JUPITER, SATURN, URANUS, NEPTUNE, PLUTO - September to December 2025 September …" at bounding box center [207, 98] width 275 height 45
copy p "JUPITER, SATURN, URANUS, NEPTUNE, PLUTO - September to December 2025 September …"
click at [154, 267] on p "DeepSeek R.." at bounding box center [151, 266] width 36 height 8
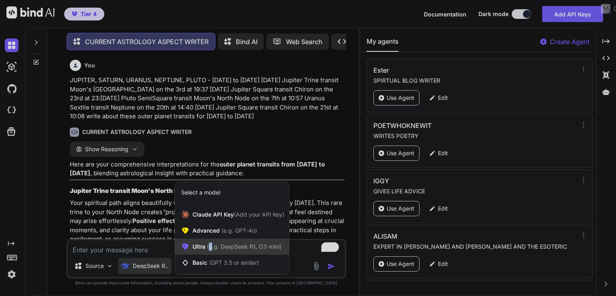
click at [211, 249] on span "(e.g. DeepSeek R1, O3-mini)" at bounding box center [243, 246] width 76 height 7
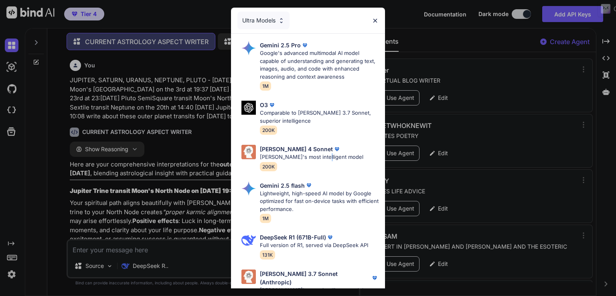
click at [320, 159] on p "Claude's most intelligent model" at bounding box center [311, 157] width 103 height 8
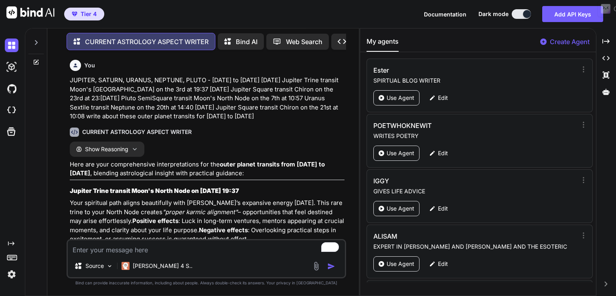
click at [36, 59] on icon at bounding box center [36, 62] width 6 height 6
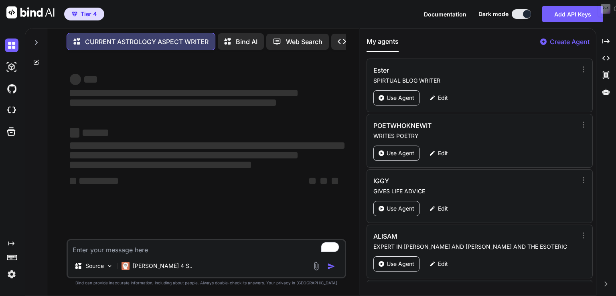
click at [93, 254] on textarea "To enrich screen reader interactions, please activate Accessibility in Grammarl…" at bounding box center [206, 247] width 277 height 14
paste textarea "JUPITER, SATURN, URANUS, NEPTUNE, PLUTO - September to December 2025 September …"
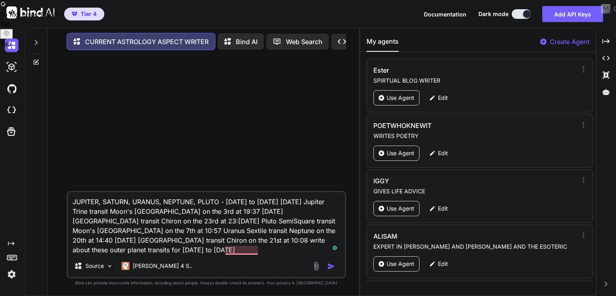
click at [330, 267] on img "button" at bounding box center [331, 266] width 8 height 8
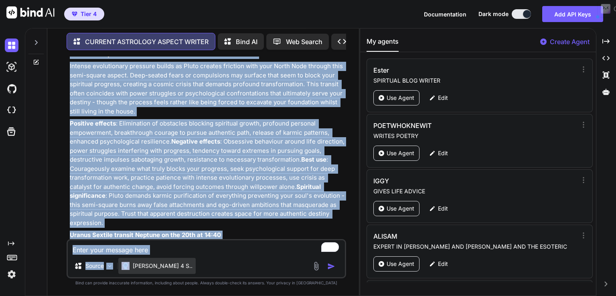
scroll to position [1008, 0]
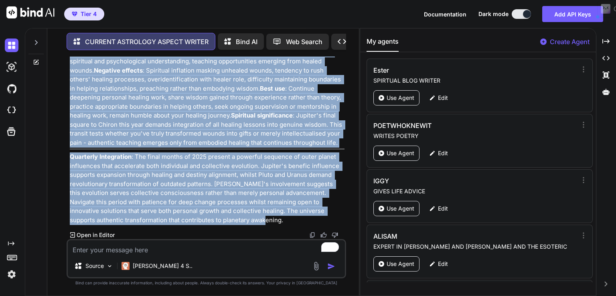
drag, startPoint x: 70, startPoint y: 175, endPoint x: 259, endPoint y: 224, distance: 195.1
copy div "September 2025 Jupiter Trine transit Moon's North Node on the 3rd at 19:37 Magn…"
